Goal: Task Accomplishment & Management: Complete application form

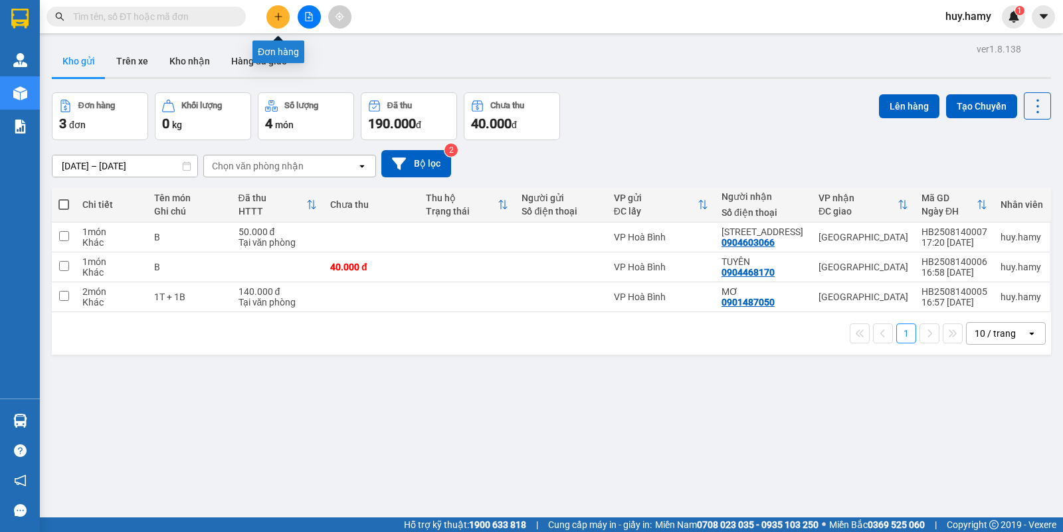
click at [274, 12] on icon "plus" at bounding box center [278, 16] width 9 height 9
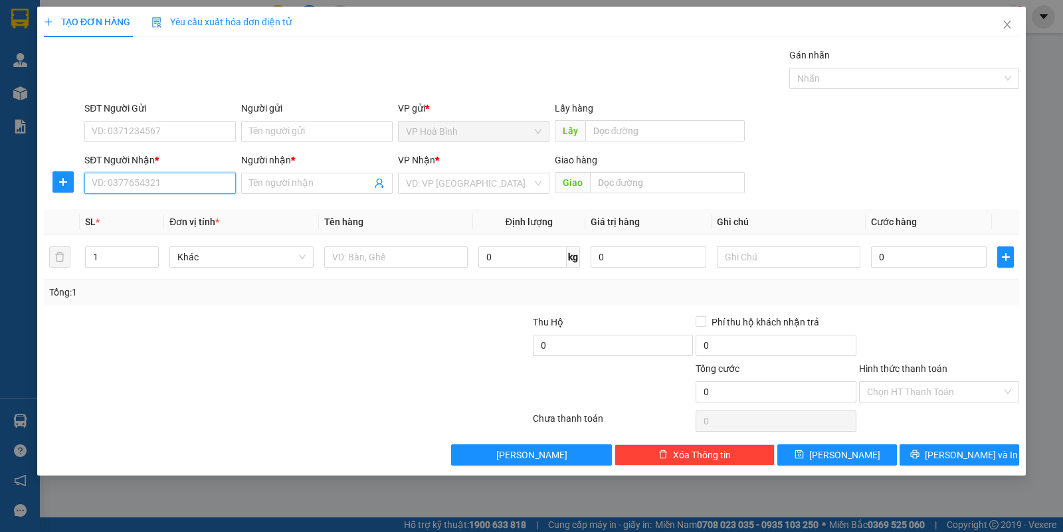
click at [138, 177] on input "SĐT Người Nhận *" at bounding box center [159, 183] width 151 height 21
click at [128, 204] on div "0973116021 - LIÊN" at bounding box center [160, 210] width 136 height 15
type input "0973116021"
type input "LIÊN"
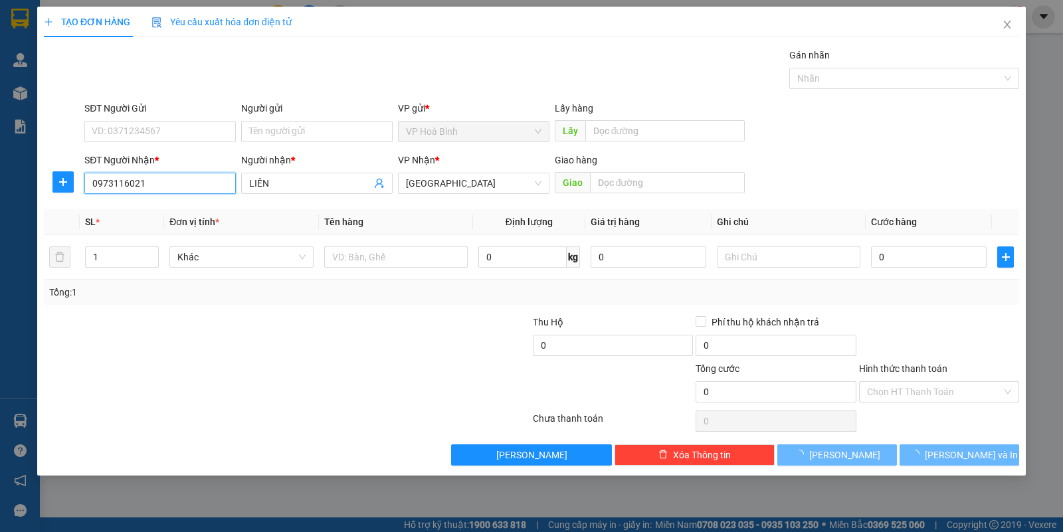
type input "70.000"
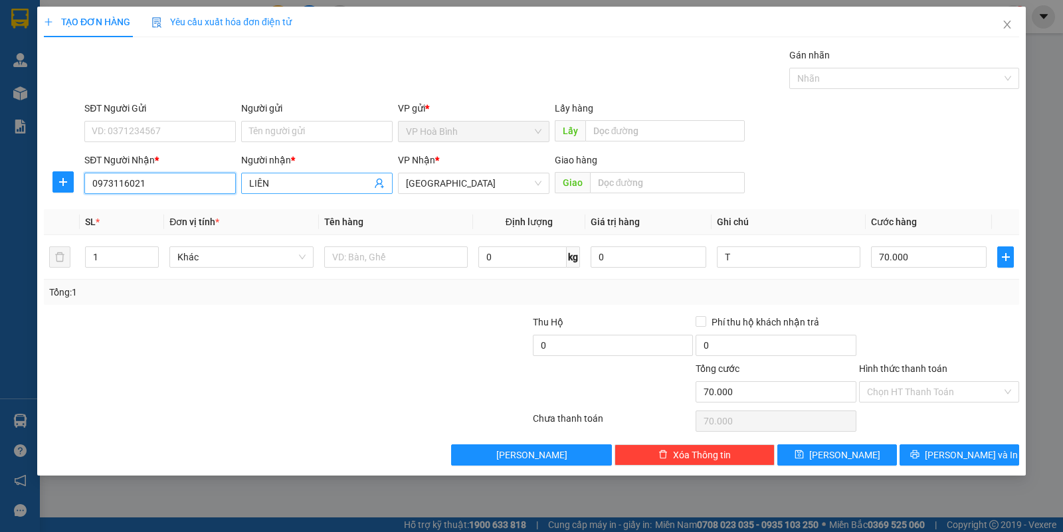
type input "0973116021"
drag, startPoint x: 292, startPoint y: 185, endPoint x: 231, endPoint y: 185, distance: 61.1
click at [231, 185] on div "SĐT Người Nhận * 0973116021 Người nhận * LIÊN LIÊN VP Nhận * [GEOGRAPHIC_DATA] …" at bounding box center [552, 176] width 940 height 47
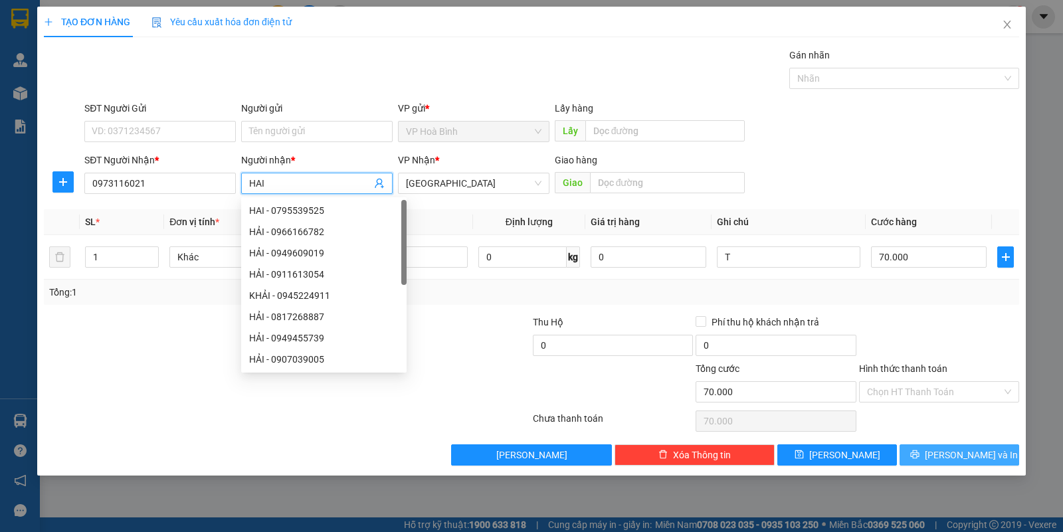
type input "HAI"
click at [921, 452] on button "[PERSON_NAME] và In" at bounding box center [960, 454] width 120 height 21
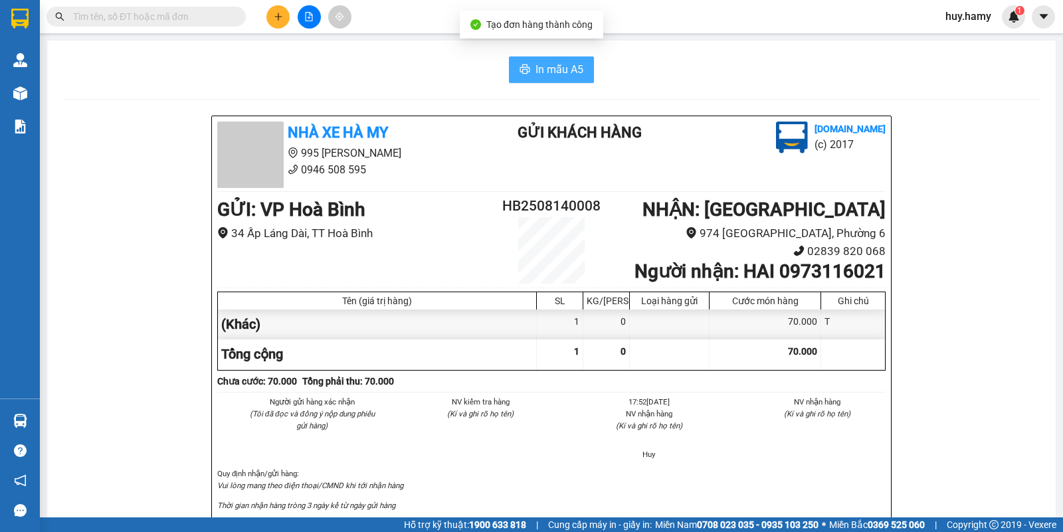
click at [535, 65] on span "In mẫu A5" at bounding box center [559, 69] width 48 height 17
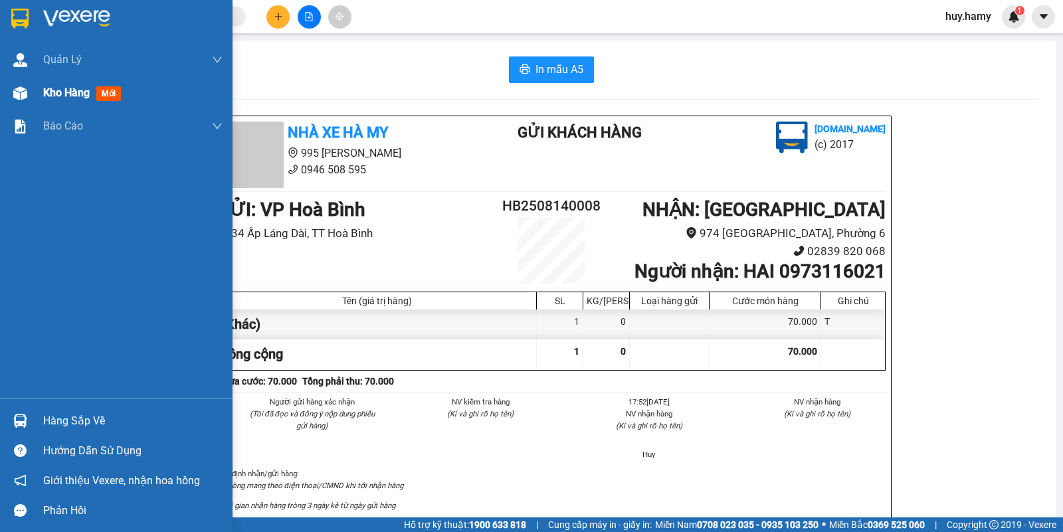
click at [77, 86] on span "Kho hàng" at bounding box center [66, 92] width 47 height 13
